Goal: Transaction & Acquisition: Book appointment/travel/reservation

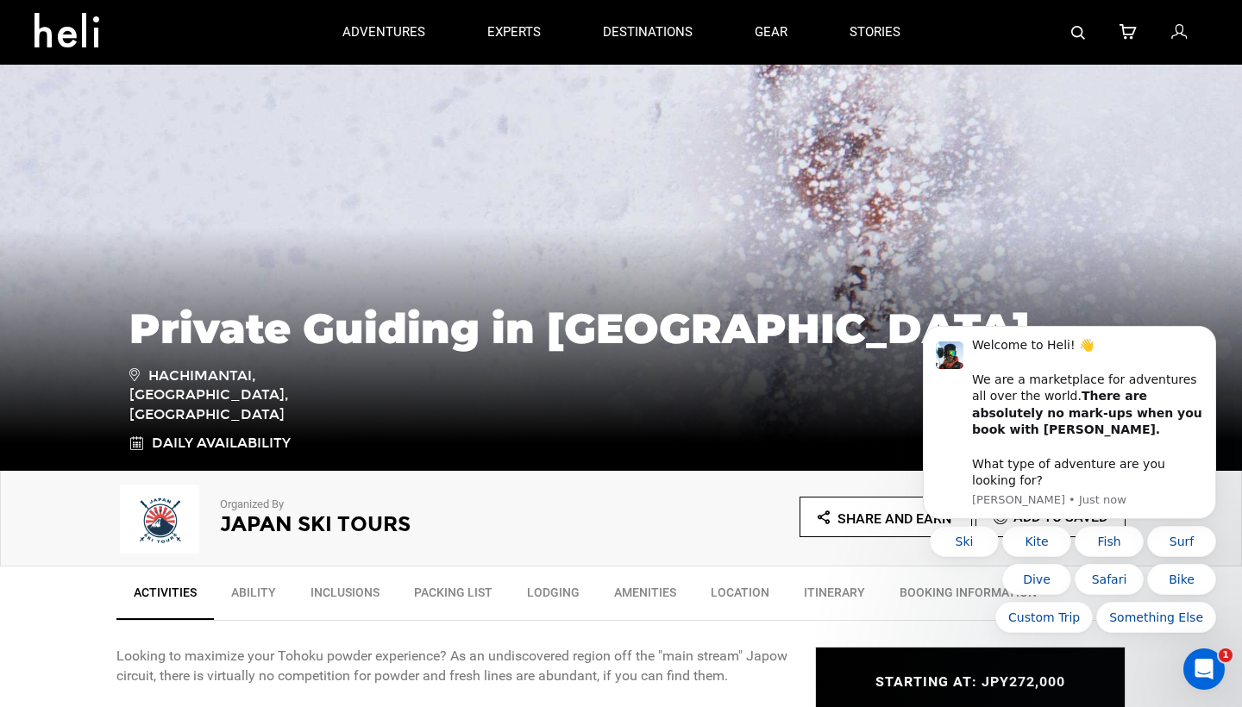
scroll to position [48, 0]
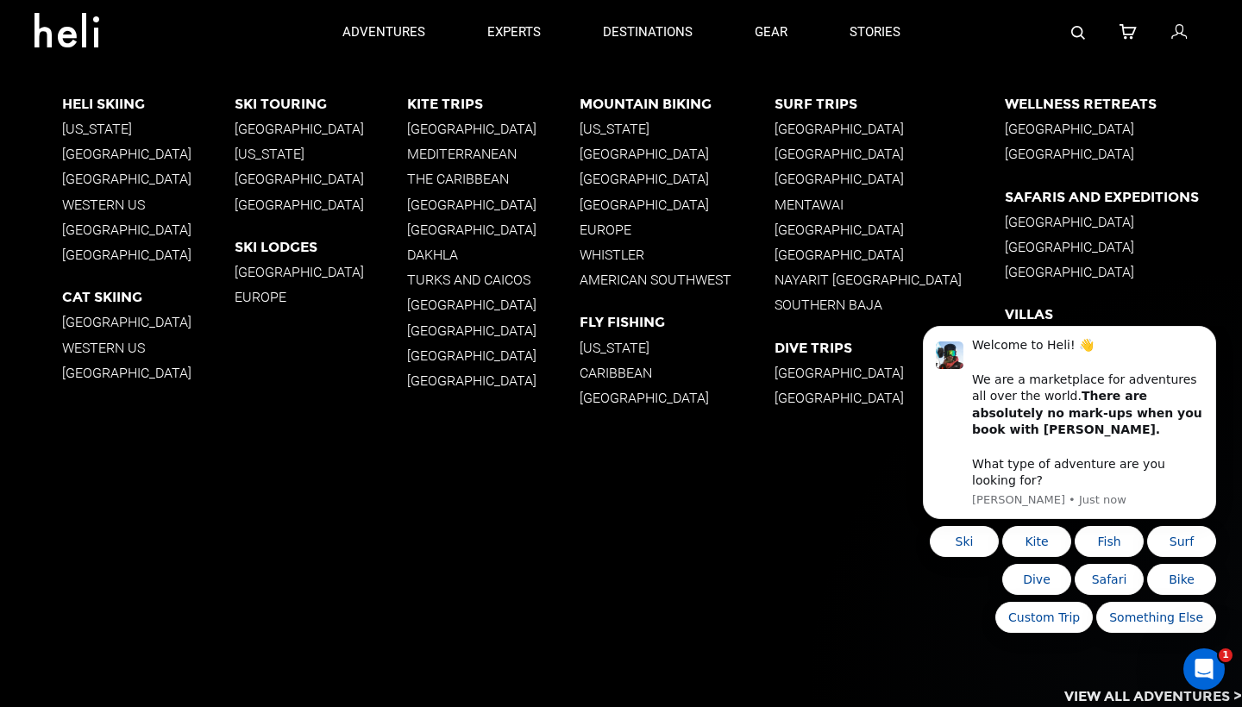
click at [272, 129] on p "[GEOGRAPHIC_DATA]" at bounding box center [321, 129] width 172 height 16
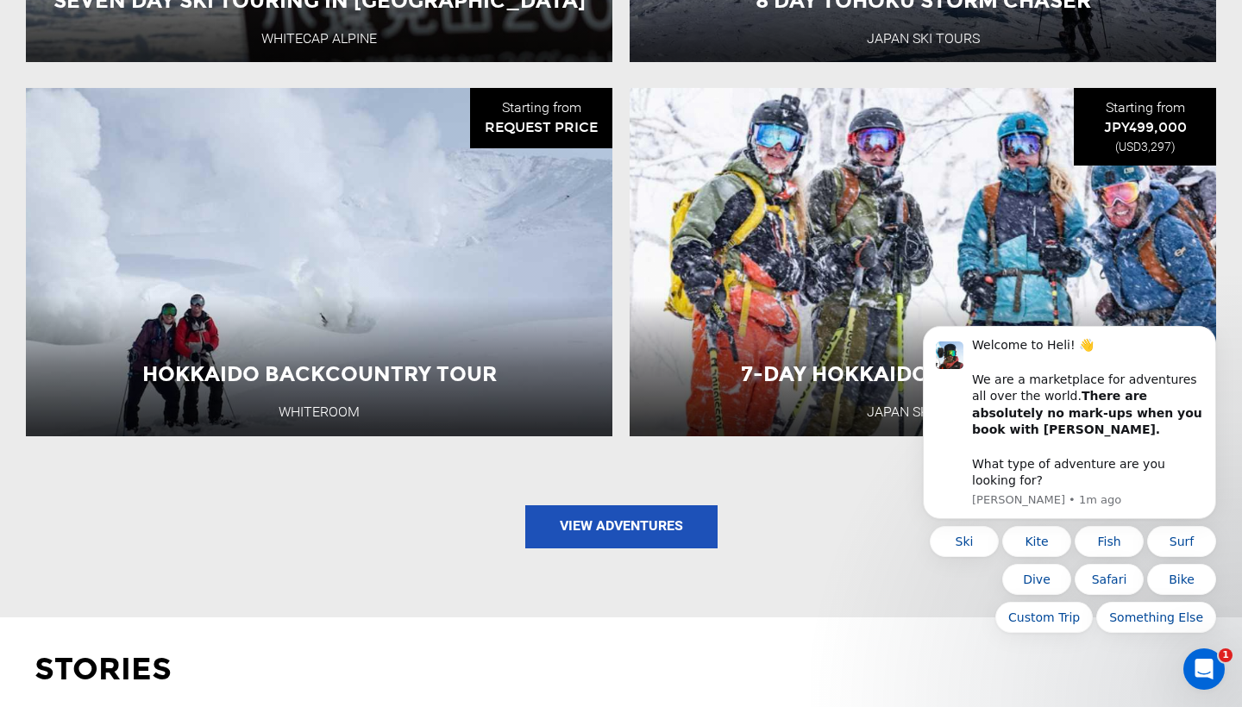
scroll to position [1984, 0]
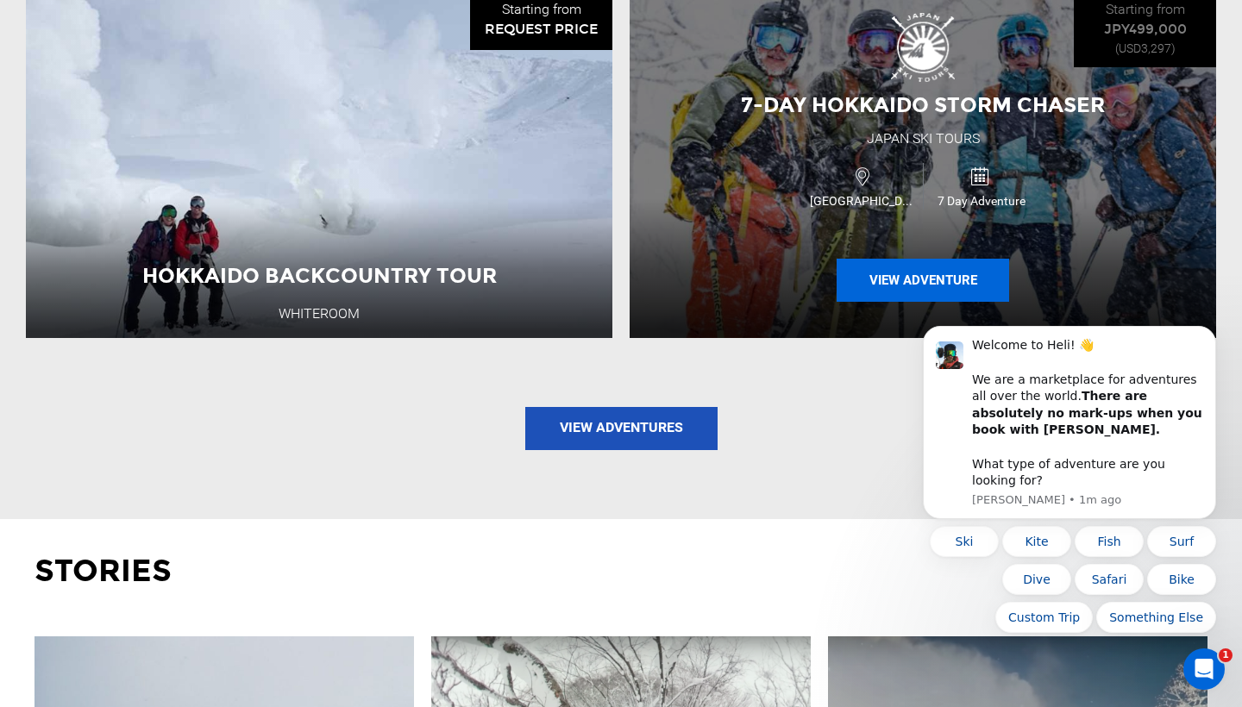
click at [875, 259] on button "View Adventure" at bounding box center [922, 280] width 172 height 43
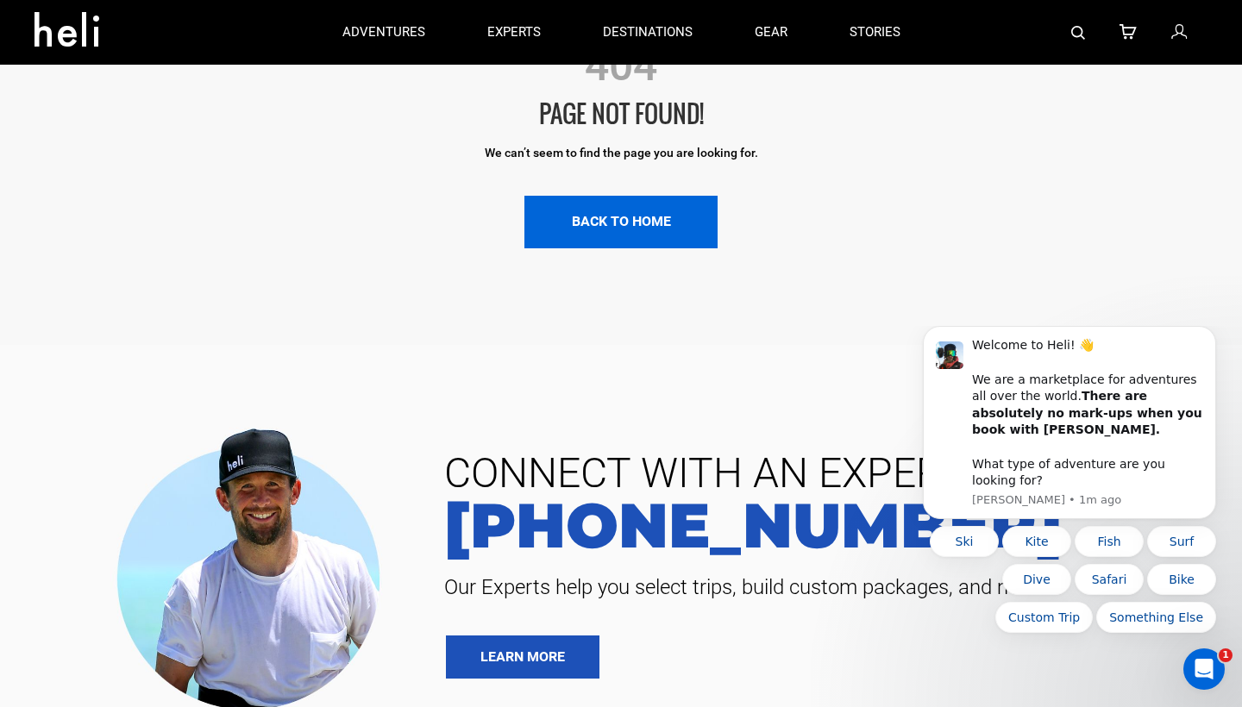
scroll to position [143, 0]
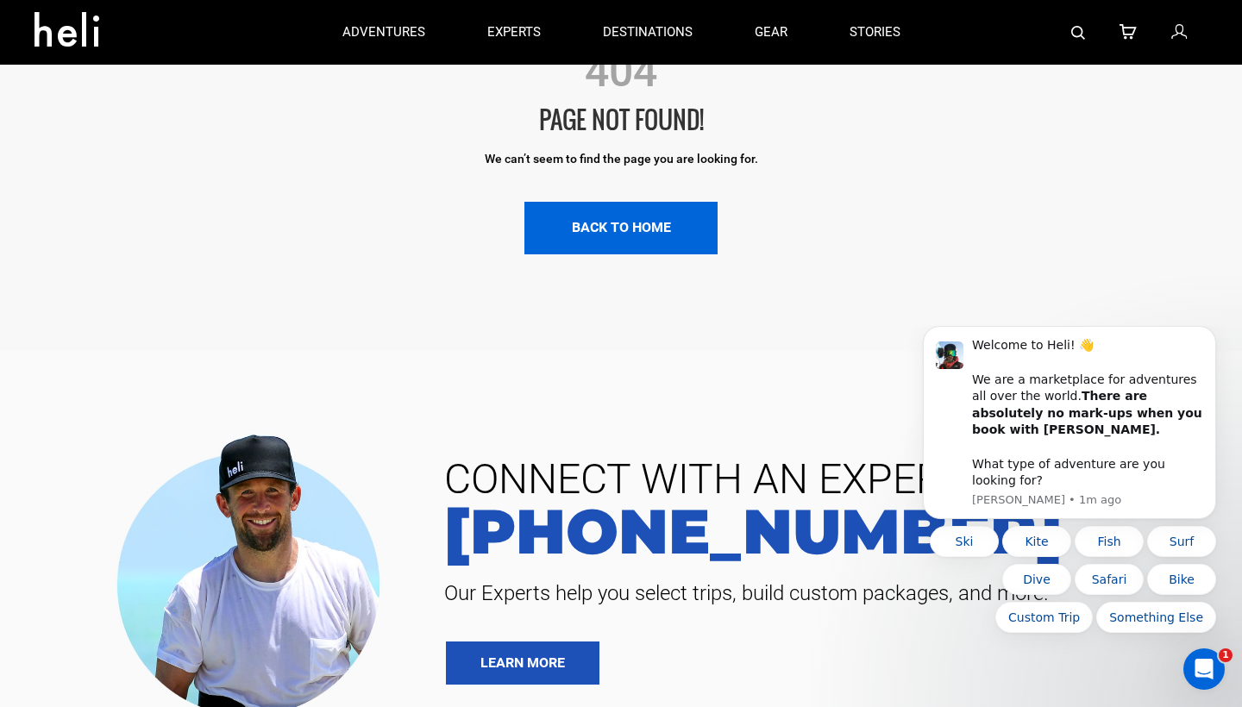
click at [643, 244] on link "BACK TO HOME" at bounding box center [620, 228] width 193 height 53
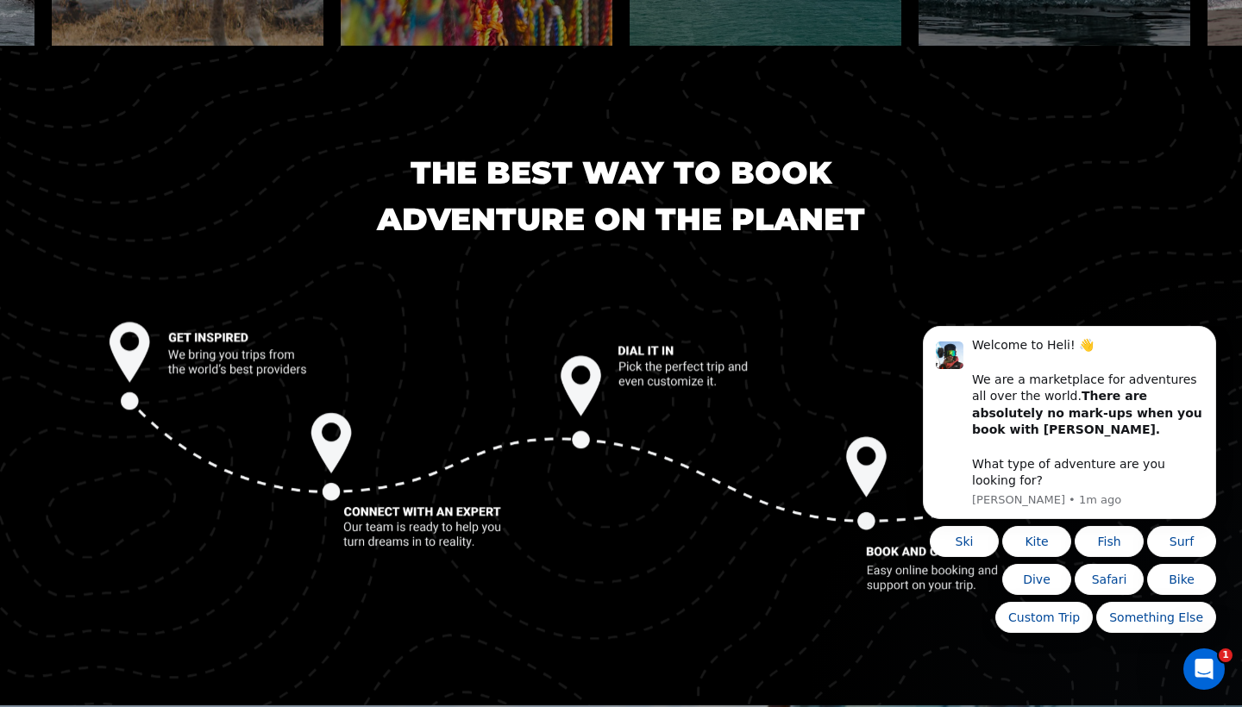
scroll to position [1853, 0]
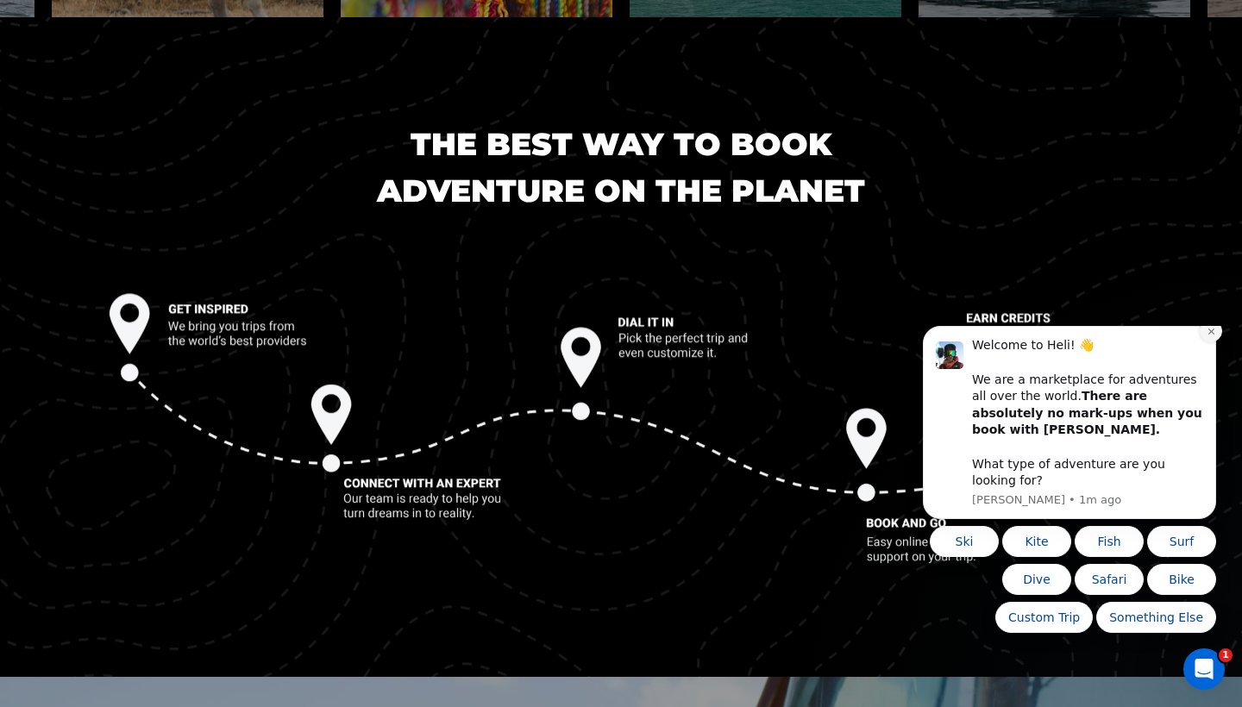
click at [1207, 342] on button "Dismiss notification" at bounding box center [1210, 331] width 22 height 22
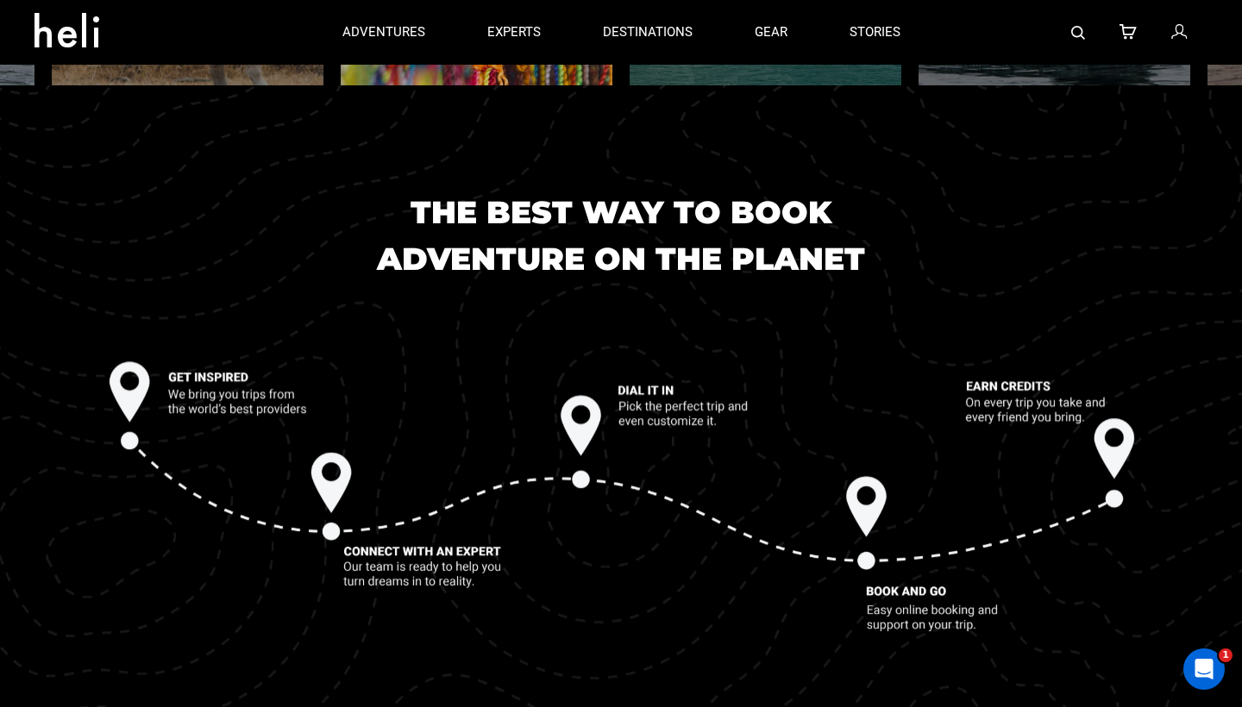
scroll to position [1505, 0]
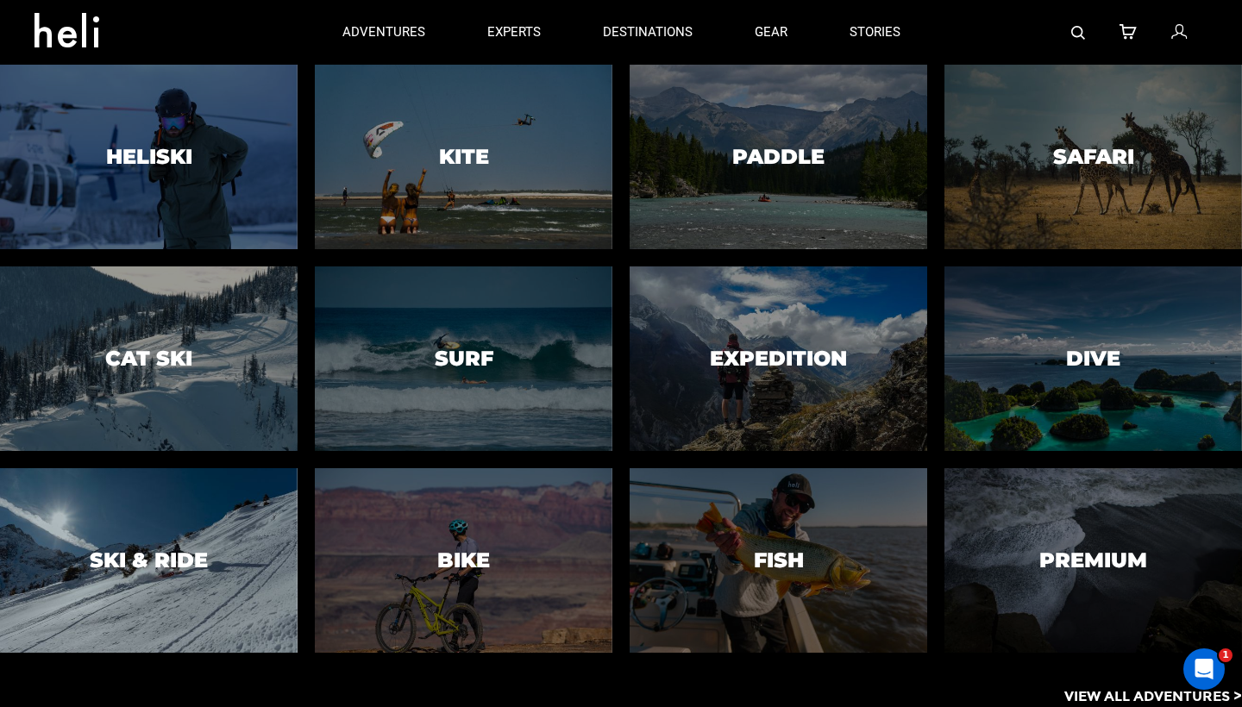
click at [258, 545] on div at bounding box center [149, 560] width 304 height 188
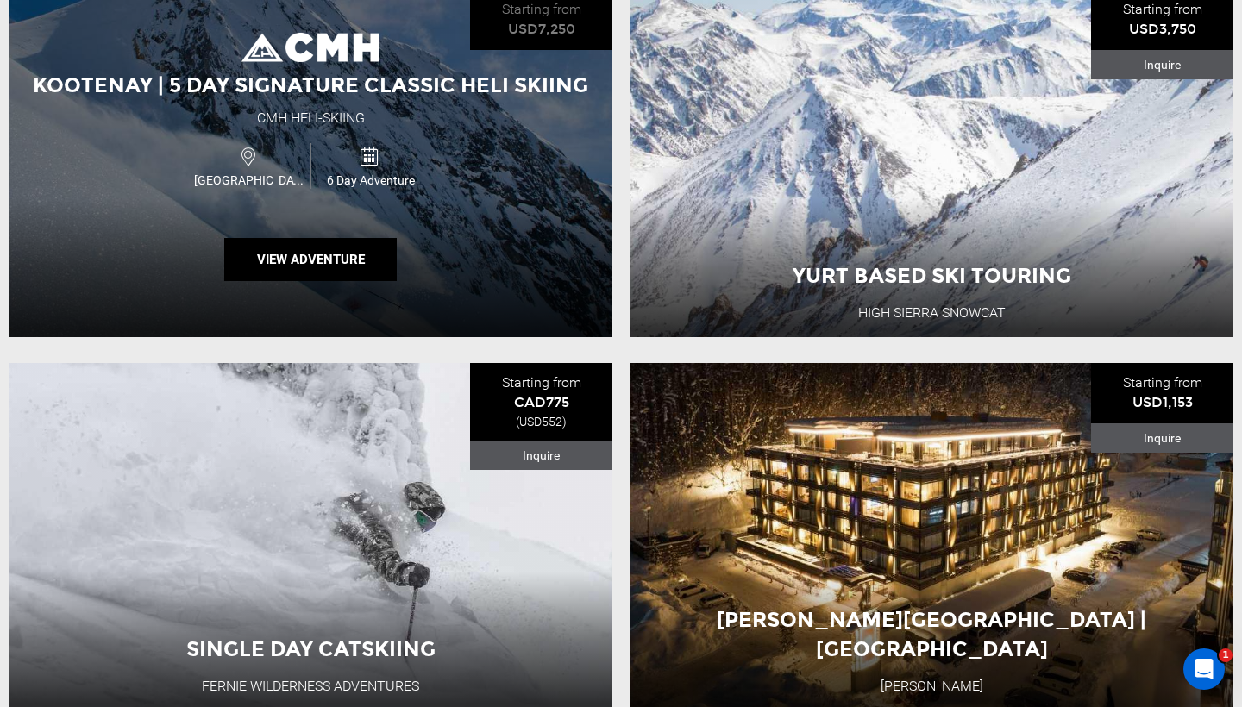
scroll to position [1149, 0]
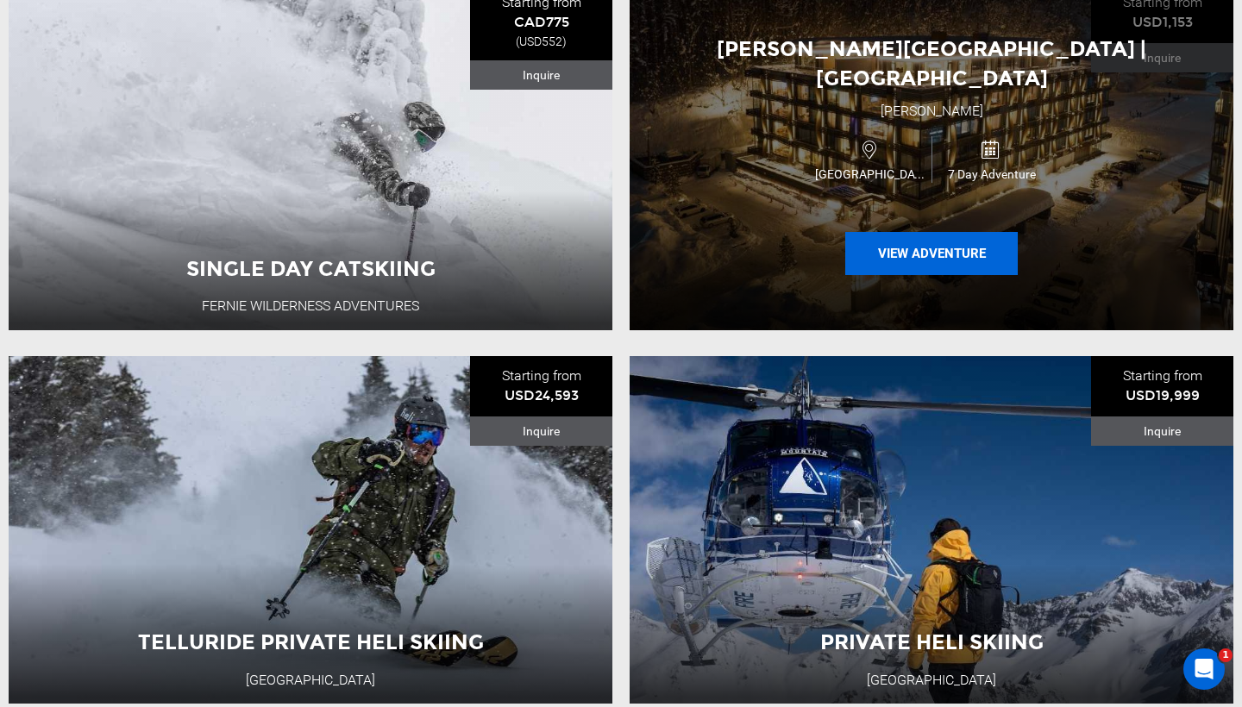
click at [899, 237] on button "View Adventure" at bounding box center [931, 253] width 172 height 43
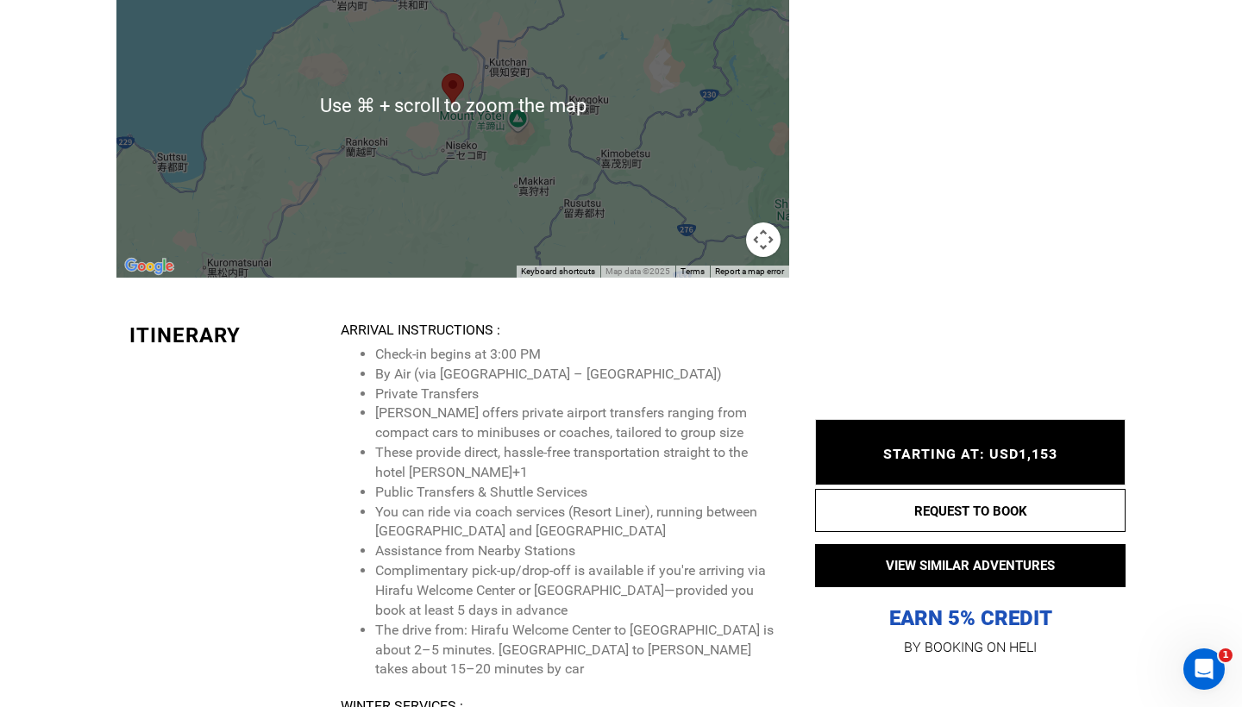
scroll to position [6260, 0]
